Goal: Entertainment & Leisure: Consume media (video, audio)

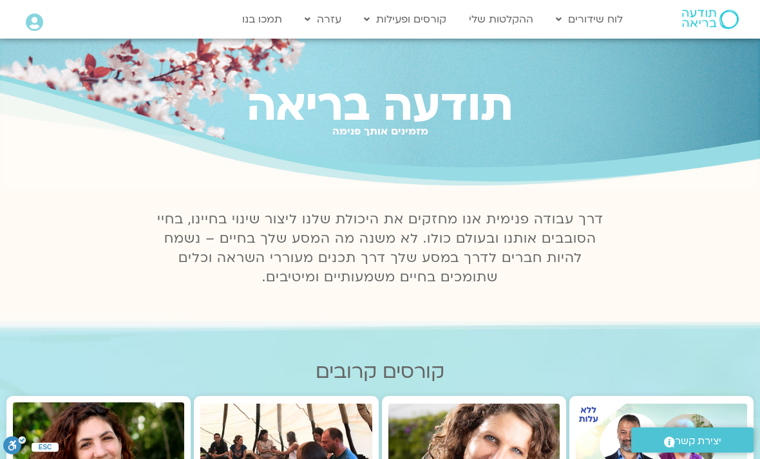
click at [523, 23] on link "ההקלטות שלי" at bounding box center [501, 19] width 77 height 24
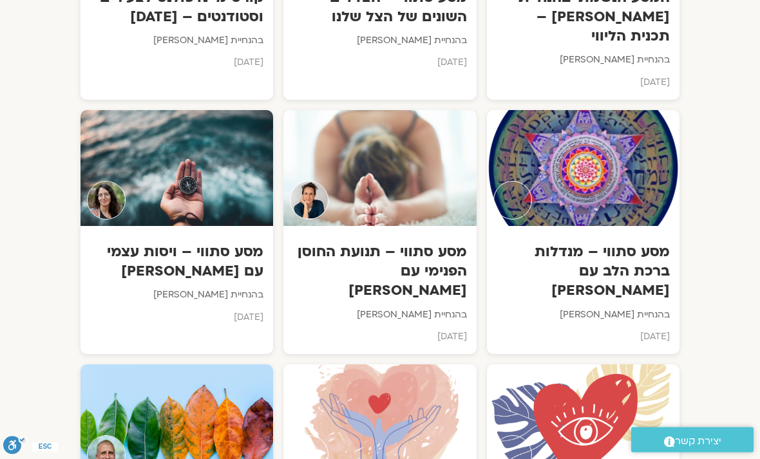
scroll to position [7984, 0]
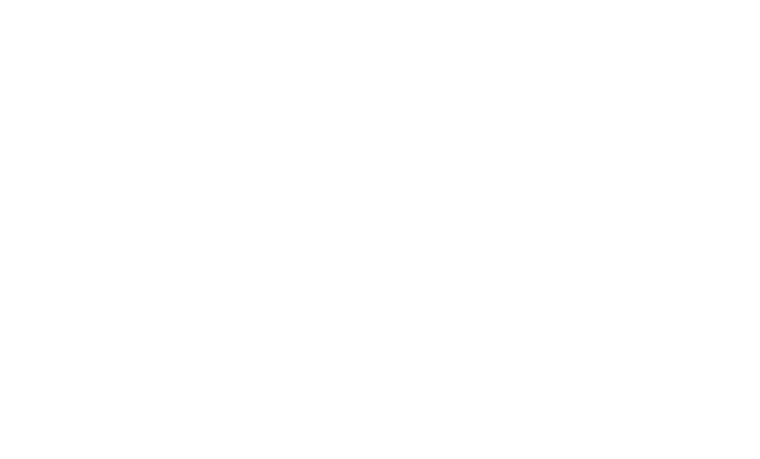
scroll to position [738, 0]
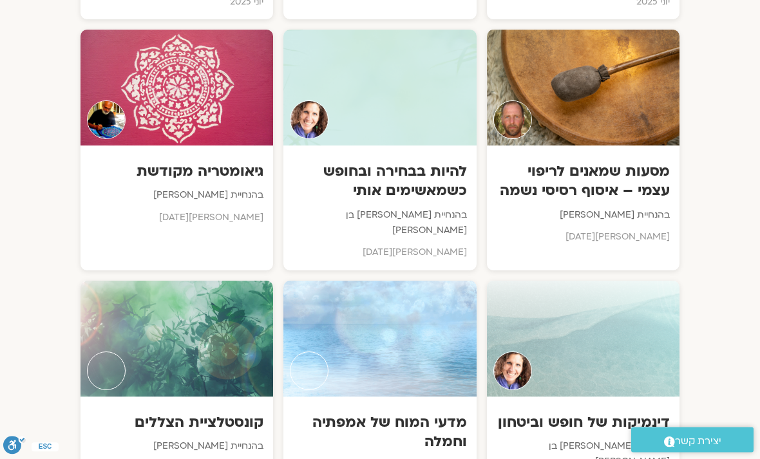
scroll to position [3207, 0]
click at [410, 162] on h3 "להיות בבחירה ובחופש כשמאשימים אותי" at bounding box center [379, 181] width 173 height 39
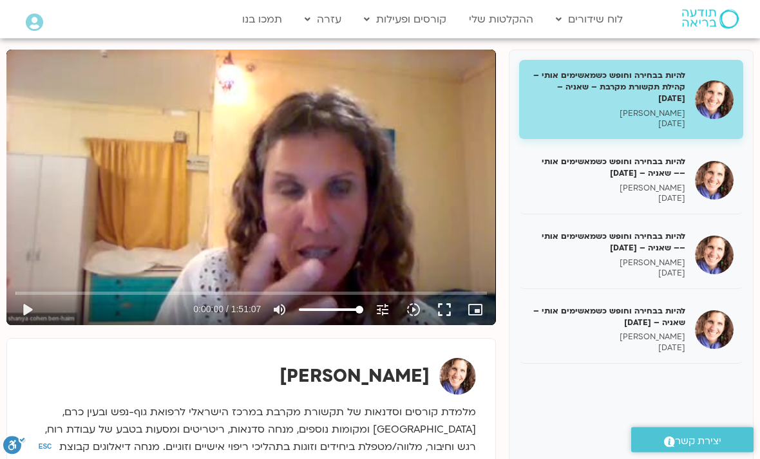
scroll to position [150, 0]
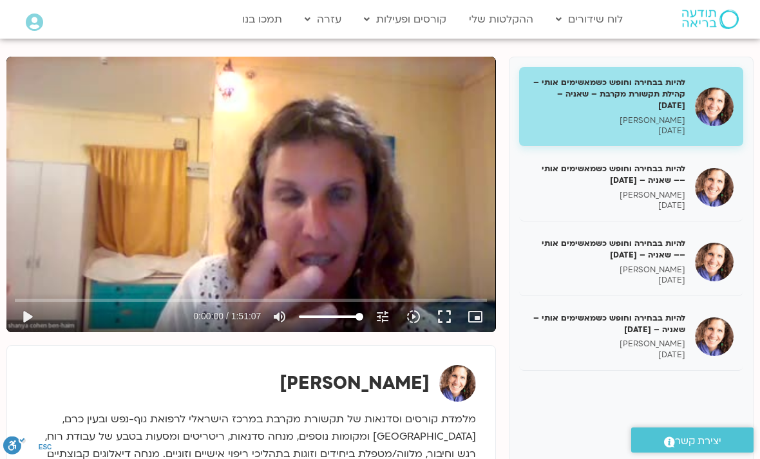
click at [673, 194] on p "[PERSON_NAME]" at bounding box center [607, 195] width 157 height 11
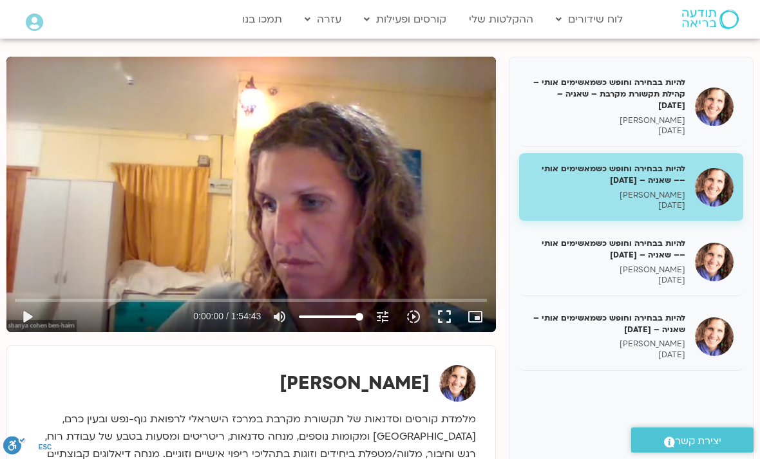
click at [36, 315] on button "play_arrow" at bounding box center [27, 317] width 31 height 31
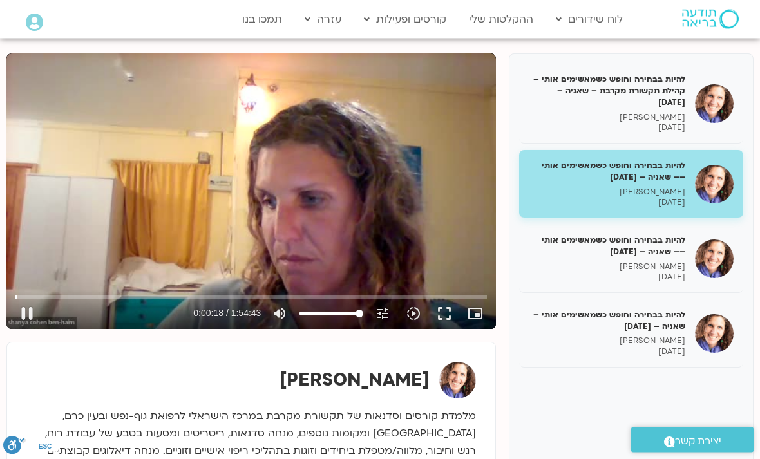
scroll to position [153, 0]
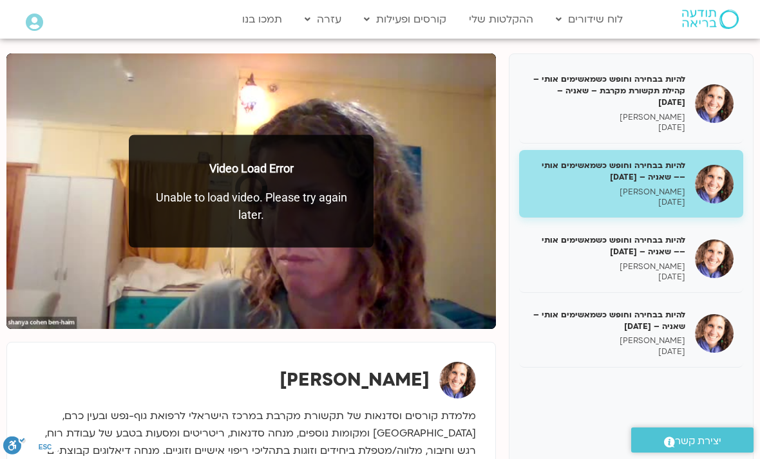
type input "6408"
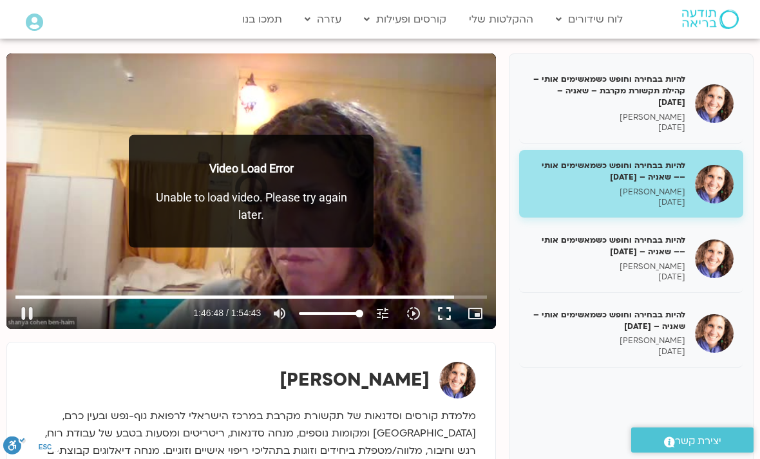
click at [150, 176] on p "Video Load Error" at bounding box center [251, 167] width 219 height 17
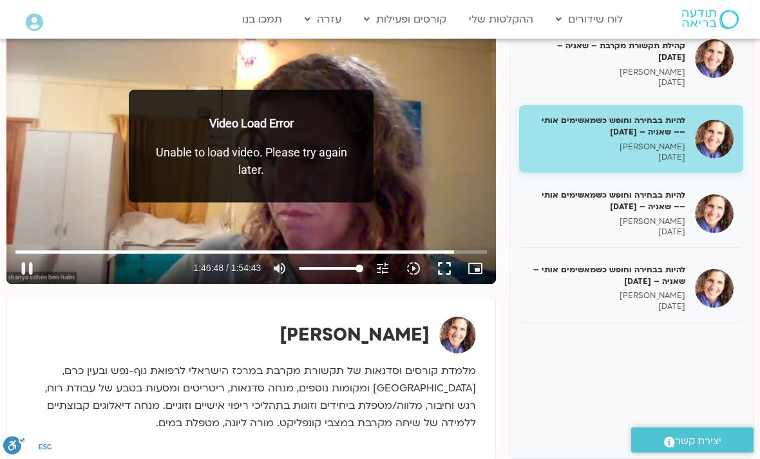
scroll to position [199, 0]
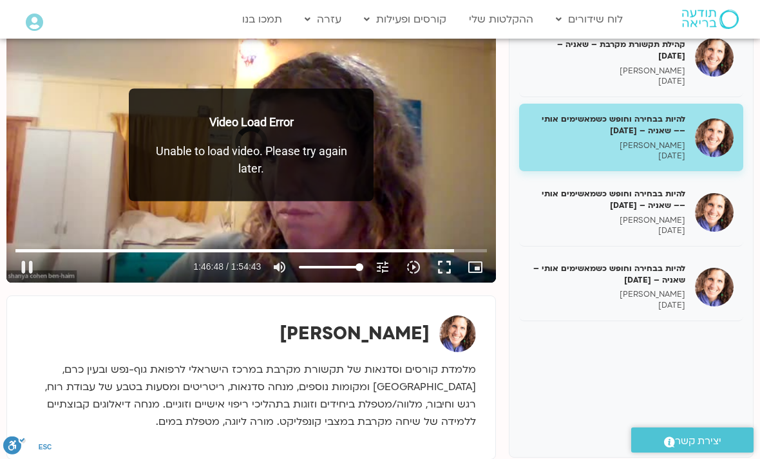
click at [289, 160] on p "Unable to load video. Please try again later." at bounding box center [251, 159] width 219 height 35
click at [322, 155] on p "Unable to load video. Please try again later." at bounding box center [251, 159] width 219 height 35
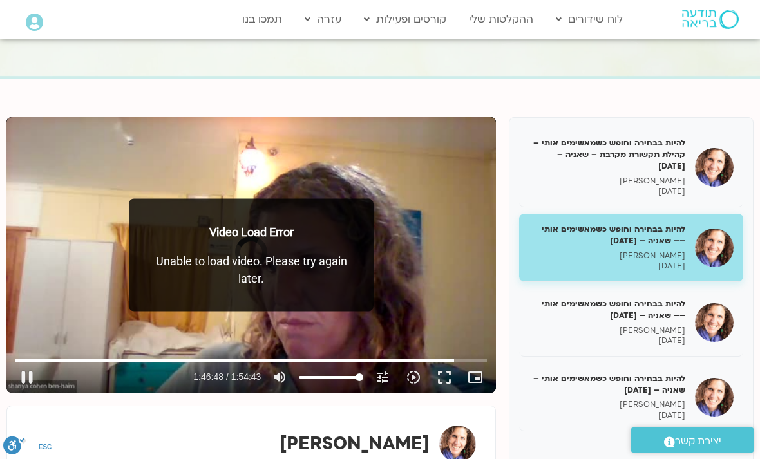
scroll to position [0, 0]
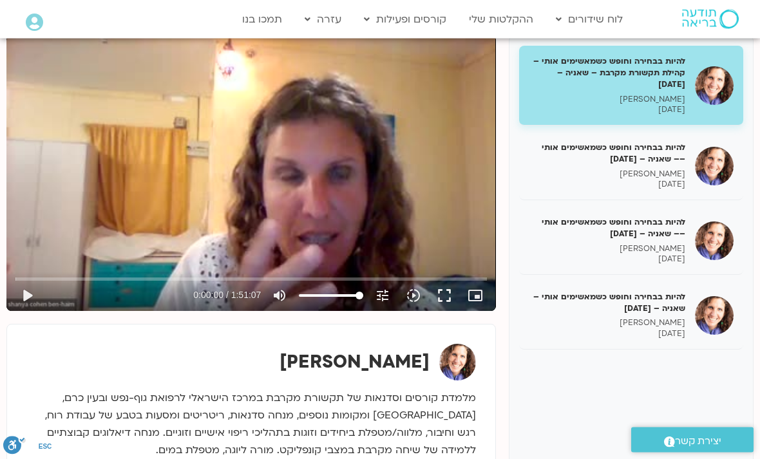
scroll to position [171, 0]
click at [641, 174] on p "שאנייה כהן בן חיים" at bounding box center [607, 174] width 157 height 11
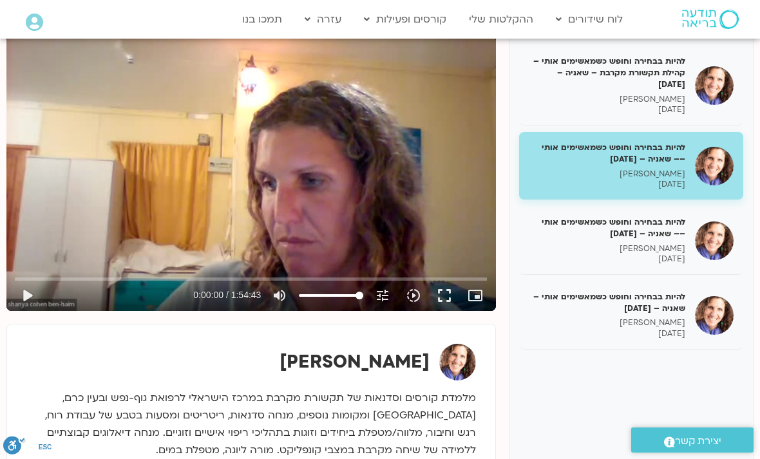
click at [27, 300] on button "play_arrow" at bounding box center [27, 295] width 31 height 31
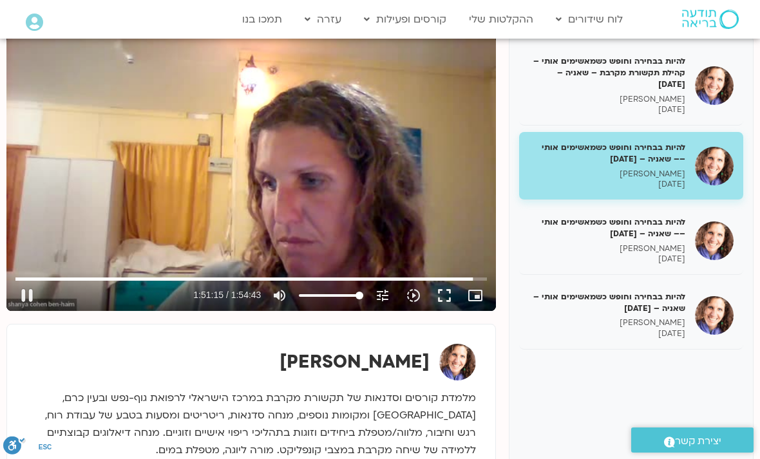
click at [26, 291] on button "pause" at bounding box center [27, 295] width 31 height 31
type input "6675.35294356032"
